Goal: Find specific fact: Find specific fact

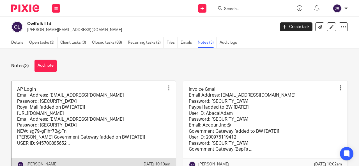
scroll to position [28, 0]
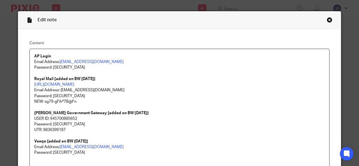
click at [328, 19] on div "Close this dialog window" at bounding box center [329, 20] width 6 height 6
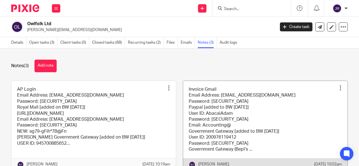
click at [258, 93] on link at bounding box center [265, 126] width 164 height 90
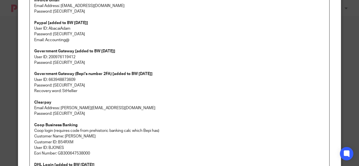
scroll to position [112, 0]
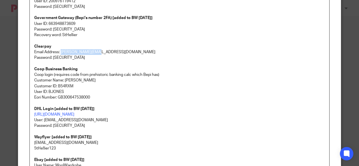
drag, startPoint x: 101, startPoint y: 54, endPoint x: 59, endPoint y: 51, distance: 42.4
click at [59, 51] on p "Clearpay Email Address: amanda@mamaowl.net Password: Owl1234/" at bounding box center [179, 52] width 290 height 17
copy p "[PERSON_NAME][EMAIL_ADDRESS][DOMAIN_NAME]"
drag, startPoint x: 75, startPoint y: 58, endPoint x: 51, endPoint y: 55, distance: 24.2
click at [51, 55] on p "Clearpay Email Address: amanda@mamaowl.net Password: Owl1234/" at bounding box center [179, 52] width 290 height 17
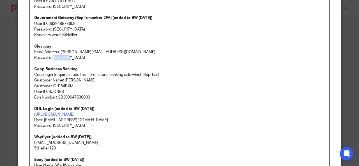
copy p "Owl1234/"
